Goal: Navigation & Orientation: Find specific page/section

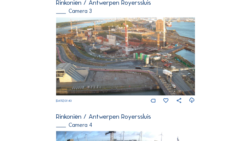
scroll to position [439, 0]
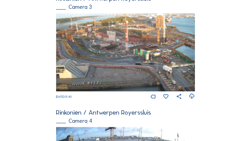
click at [135, 64] on img at bounding box center [125, 52] width 139 height 78
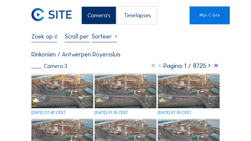
click at [59, 67] on div "Camera 3" at bounding box center [49, 66] width 36 height 5
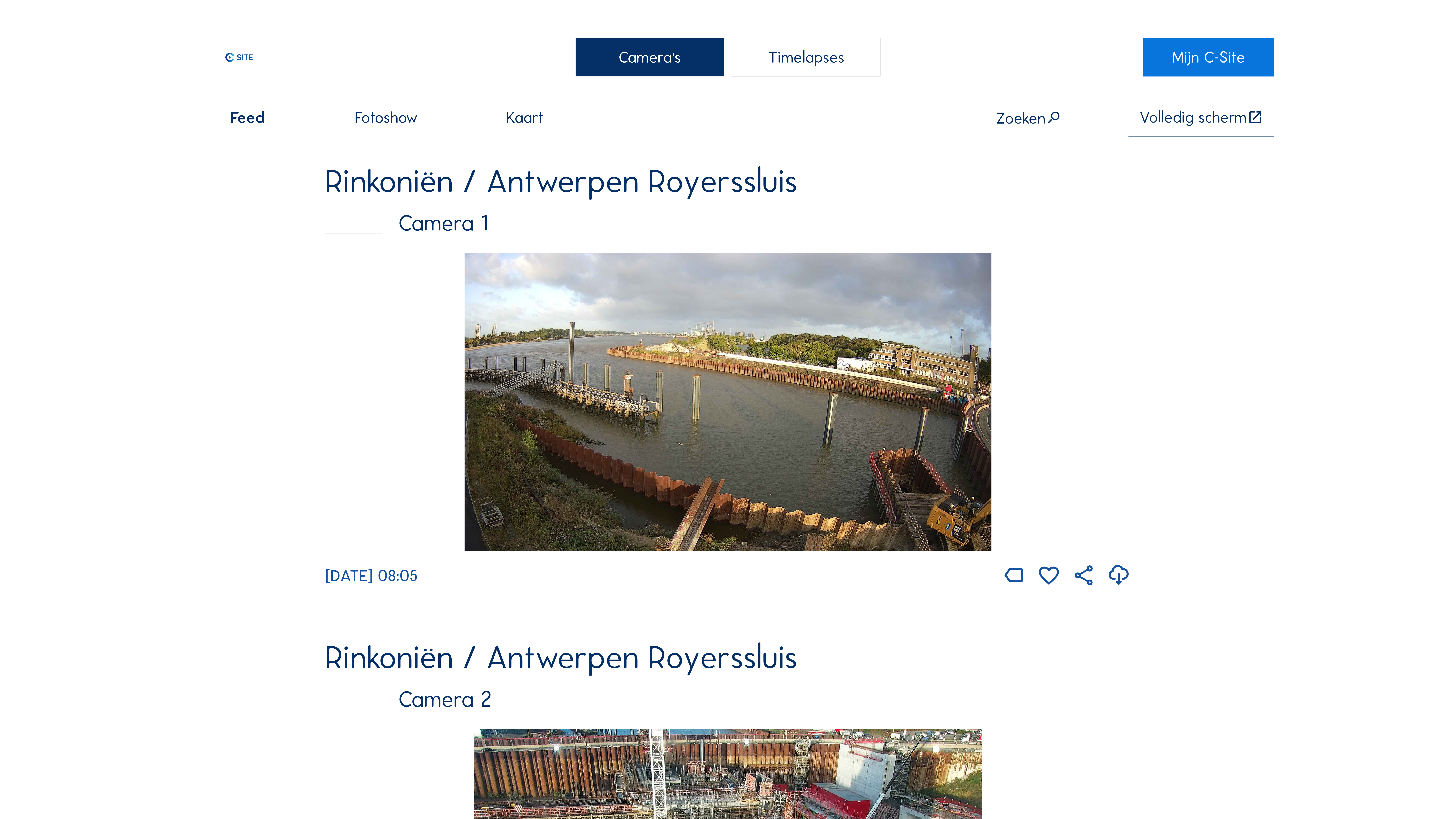
click at [146, 82] on icon at bounding box center [1255, 117] width 16 height 16
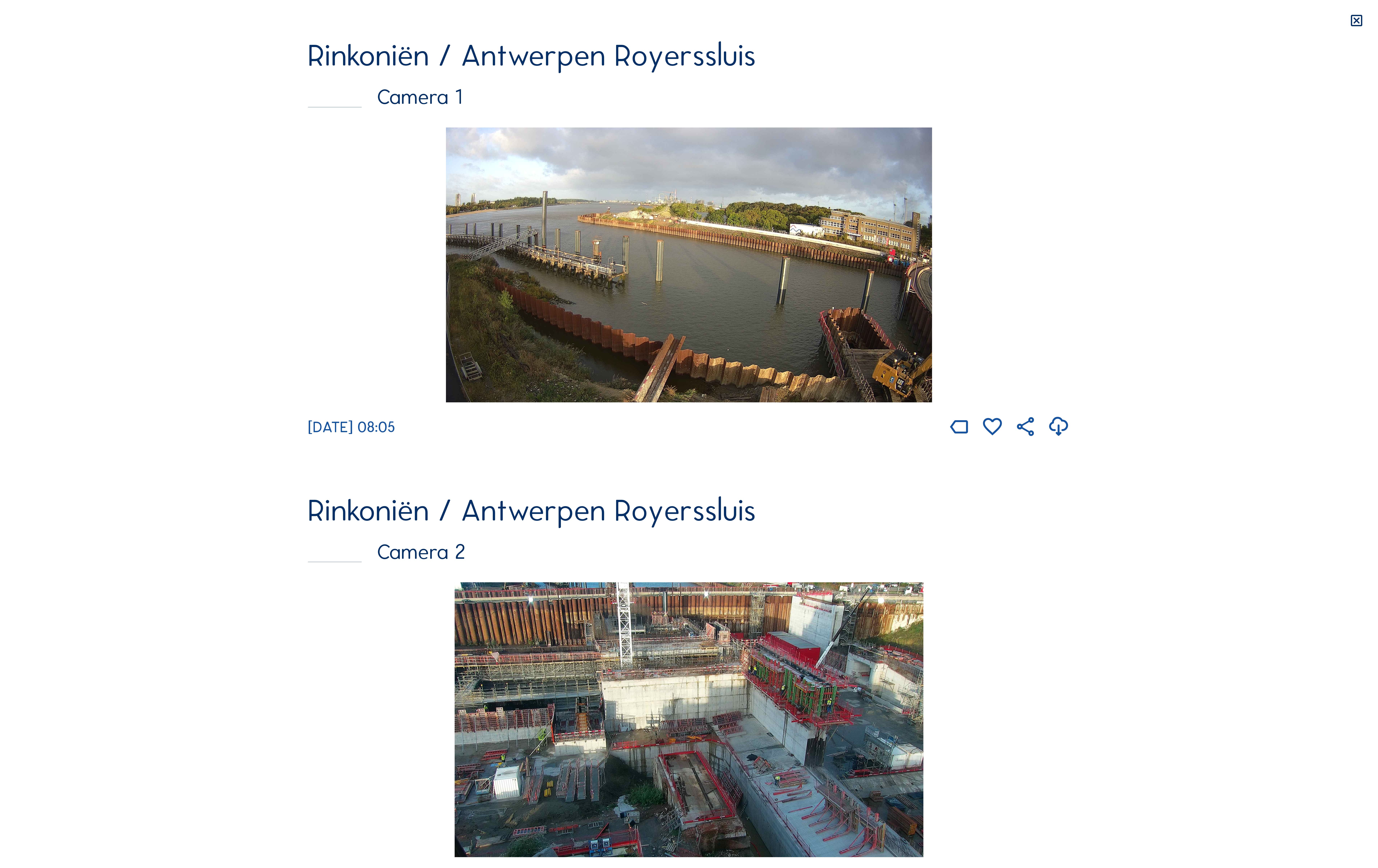
click at [134, 24] on icon at bounding box center [1357, 20] width 15 height 16
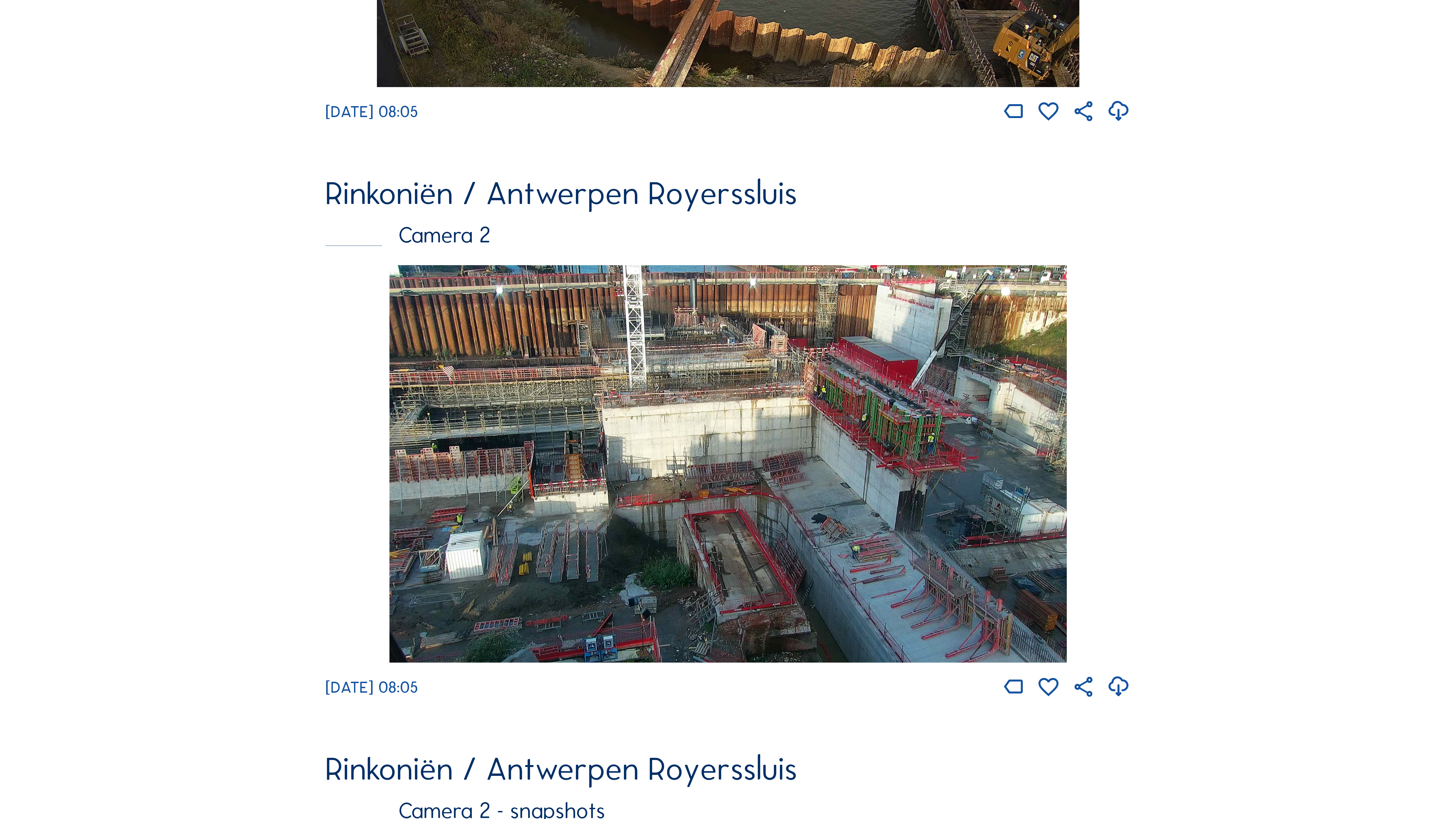
scroll to position [423, 0]
